Goal: Navigation & Orientation: Find specific page/section

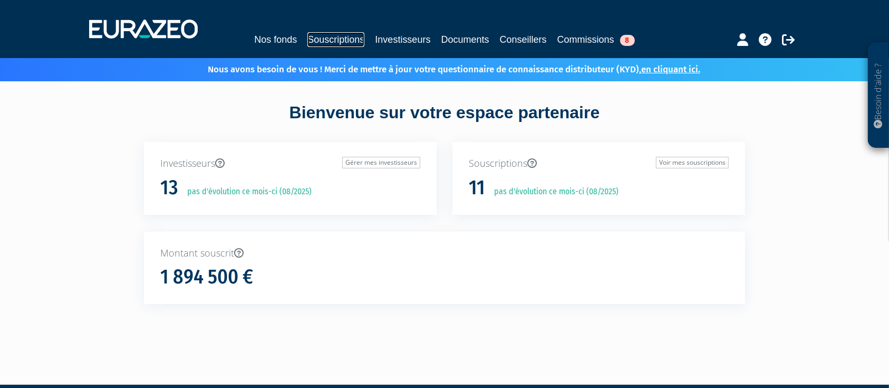
drag, startPoint x: 0, startPoint y: 0, endPoint x: 354, endPoint y: 43, distance: 356.4
click at [354, 43] on link "Souscriptions" at bounding box center [335, 39] width 57 height 15
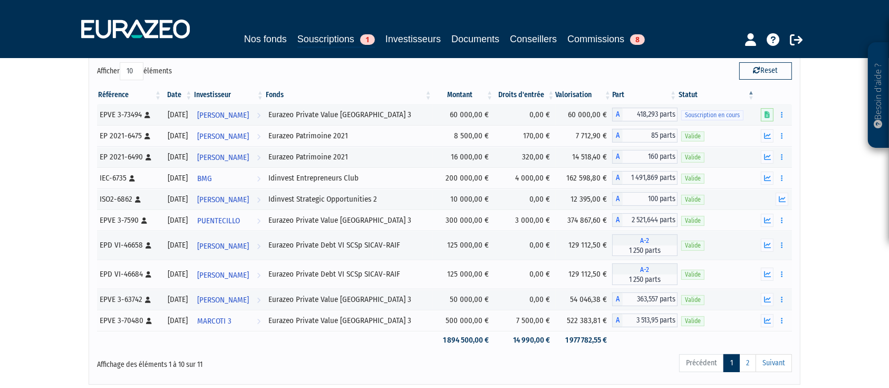
scroll to position [102, 0]
click at [744, 367] on link "2" at bounding box center [747, 364] width 17 height 18
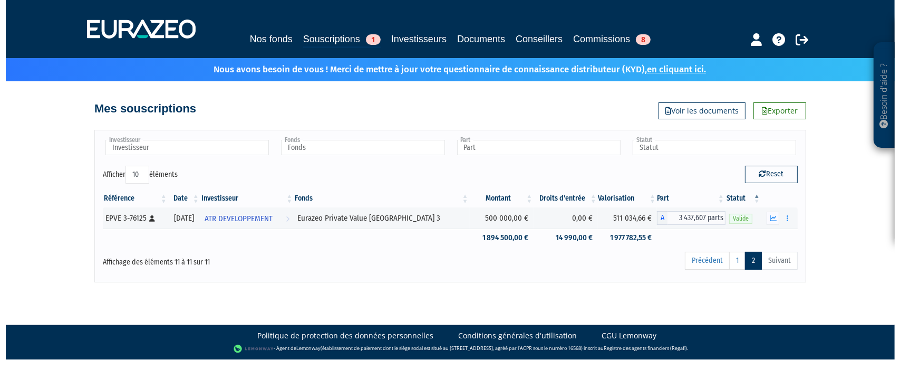
scroll to position [0, 0]
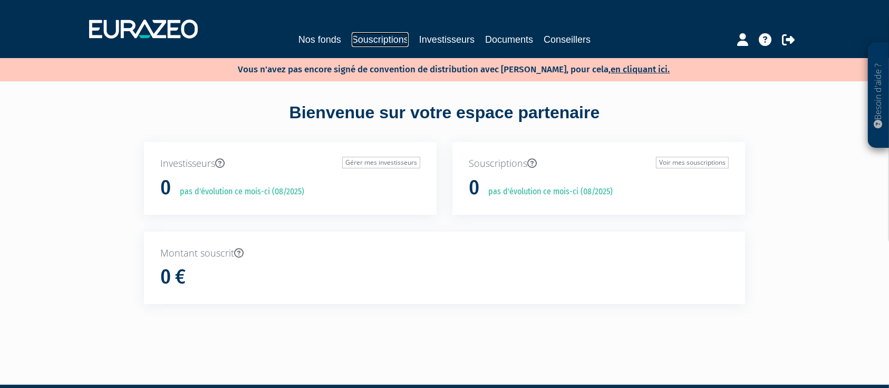
click at [365, 32] on link "Souscriptions" at bounding box center [380, 39] width 57 height 15
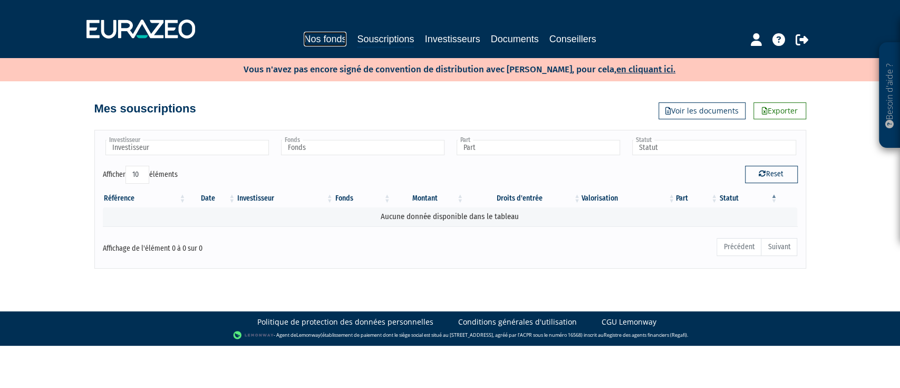
click at [326, 37] on link "Nos fonds" at bounding box center [325, 39] width 43 height 15
